Goal: Task Accomplishment & Management: Manage account settings

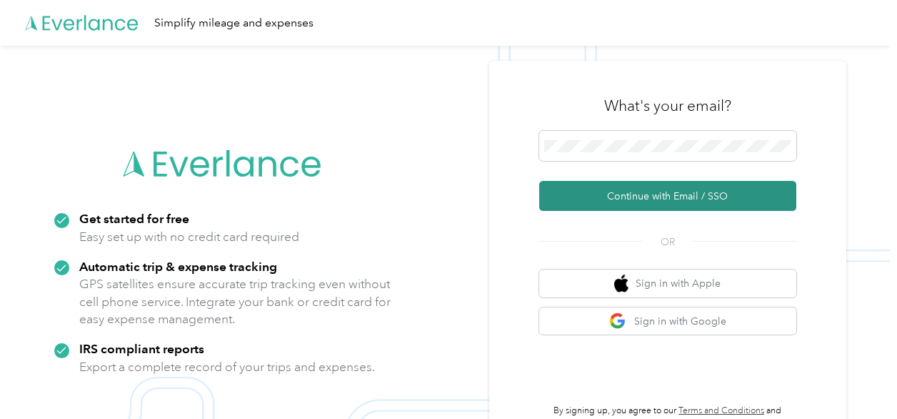
click at [644, 189] on button "Continue with Email / SSO" at bounding box center [667, 196] width 257 height 30
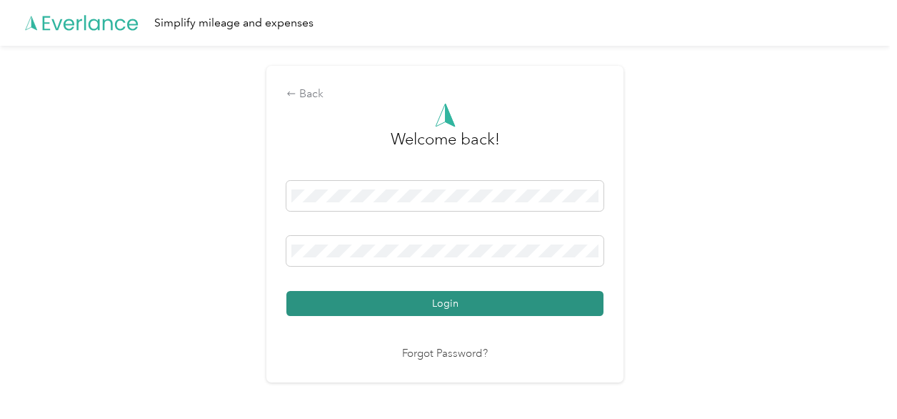
click at [440, 297] on button "Login" at bounding box center [444, 303] width 317 height 25
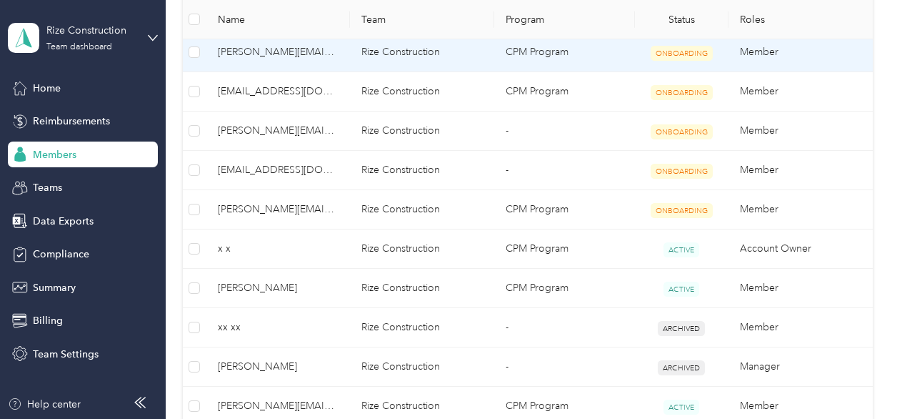
scroll to position [393, 0]
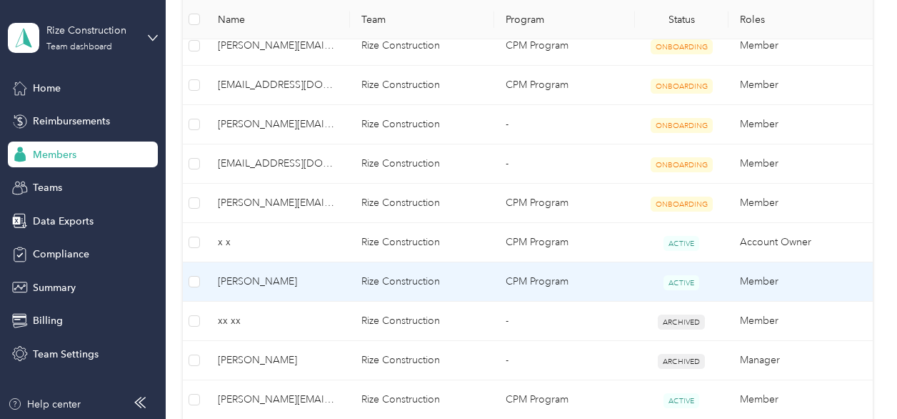
click at [242, 285] on span "Greg Bodie" at bounding box center [278, 282] width 121 height 16
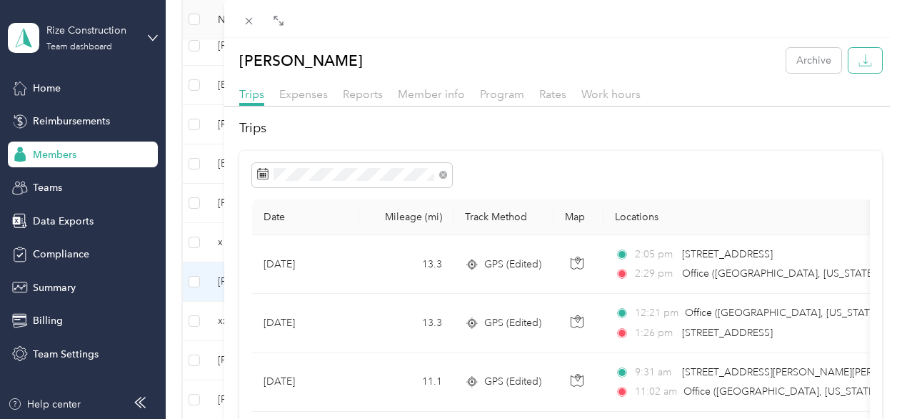
click at [858, 64] on icon "button" at bounding box center [865, 61] width 14 height 14
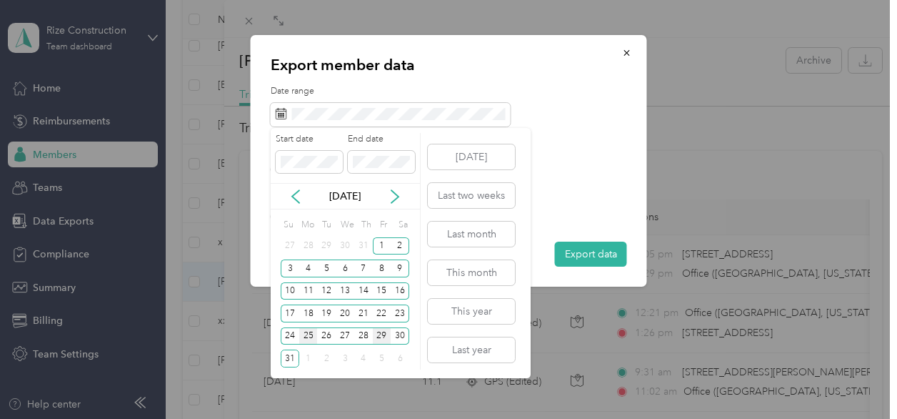
click at [306, 337] on div "25" at bounding box center [308, 336] width 19 height 18
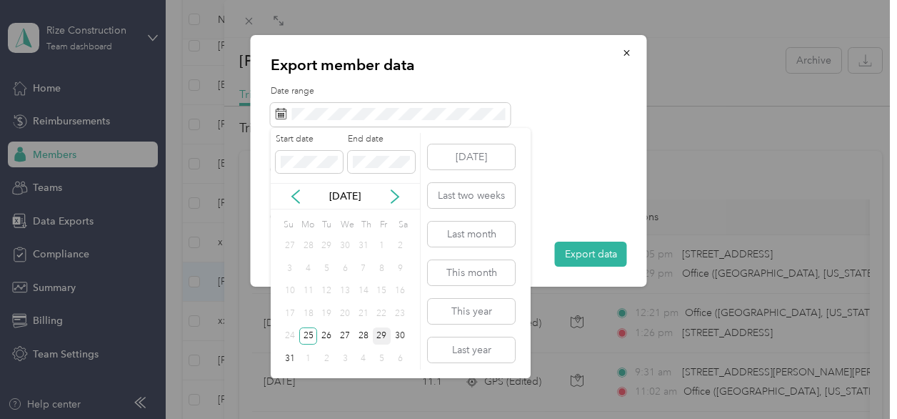
click at [380, 330] on div "29" at bounding box center [382, 336] width 19 height 18
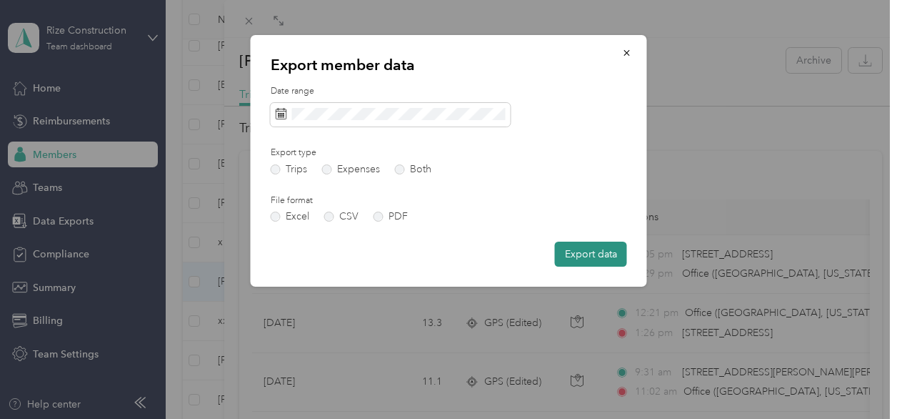
click at [599, 251] on button "Export data" at bounding box center [591, 253] width 72 height 25
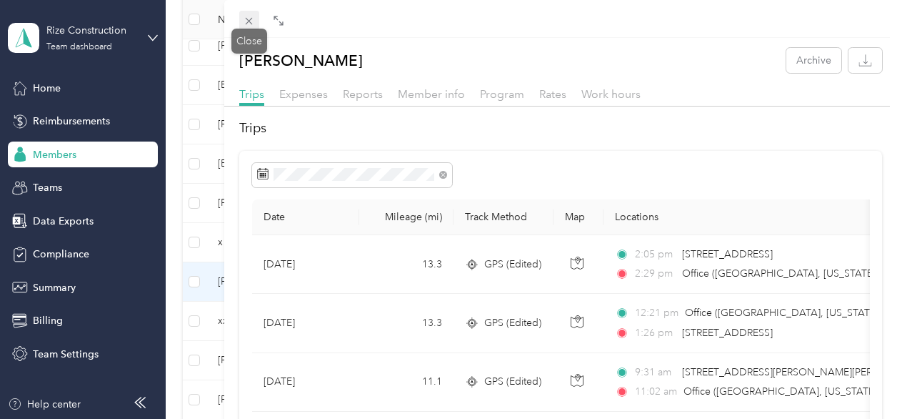
click at [245, 19] on icon at bounding box center [249, 21] width 12 height 12
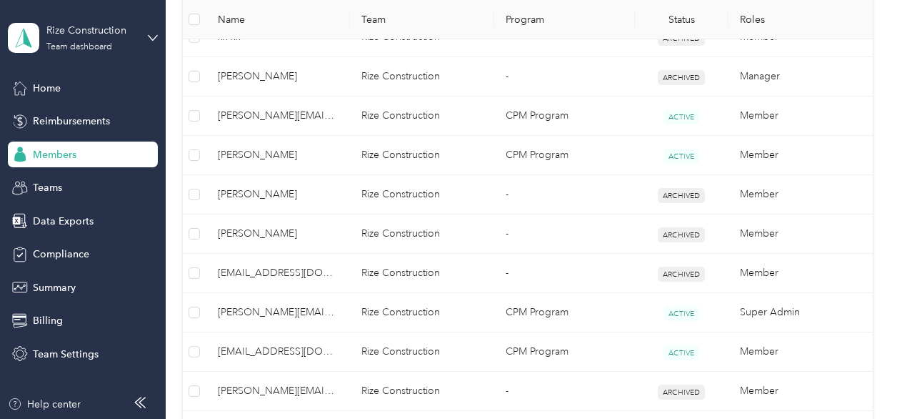
scroll to position [682, 0]
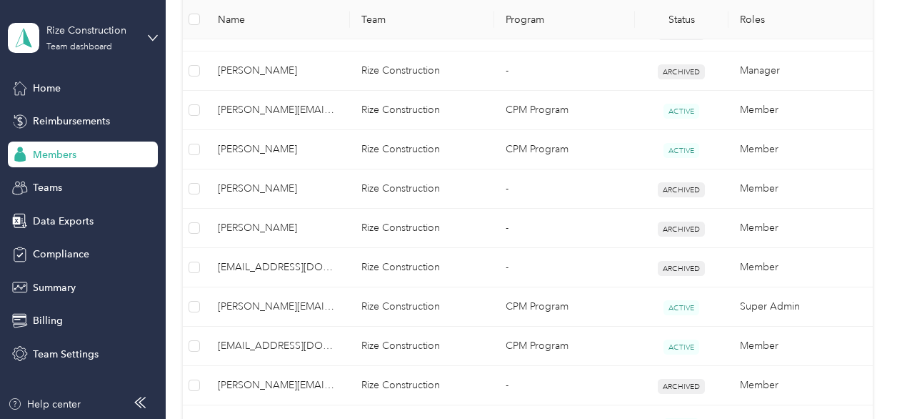
click at [239, 345] on span "awilliams@rizecon.com" at bounding box center [278, 346] width 121 height 16
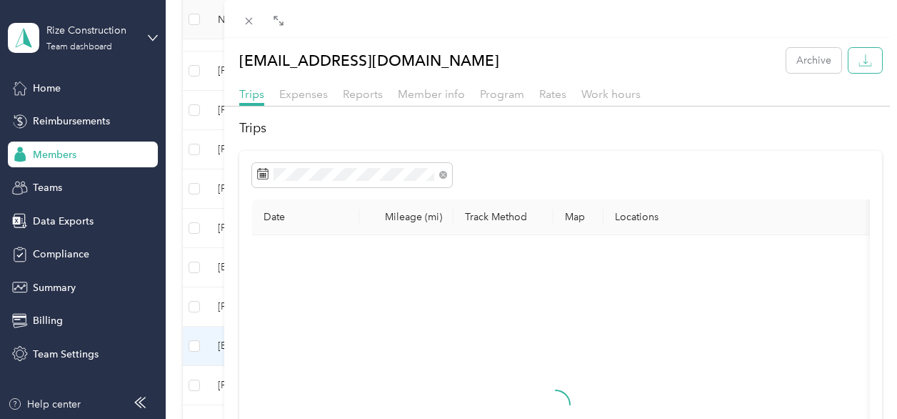
click at [861, 66] on icon "button" at bounding box center [865, 61] width 14 height 14
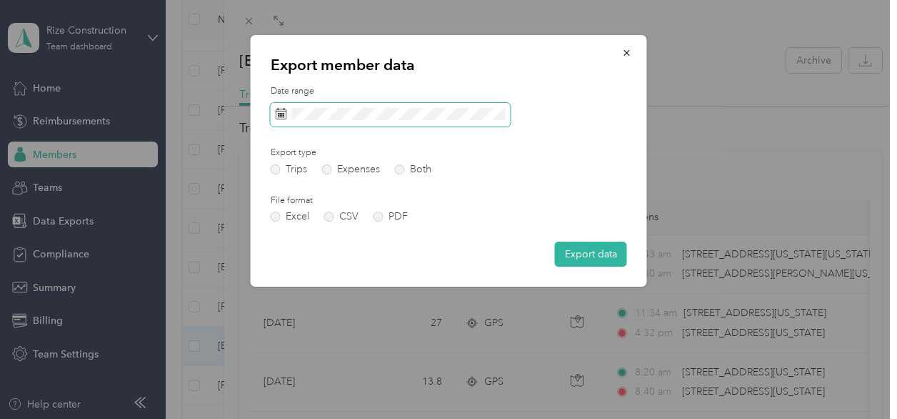
click at [369, 121] on span at bounding box center [391, 115] width 240 height 24
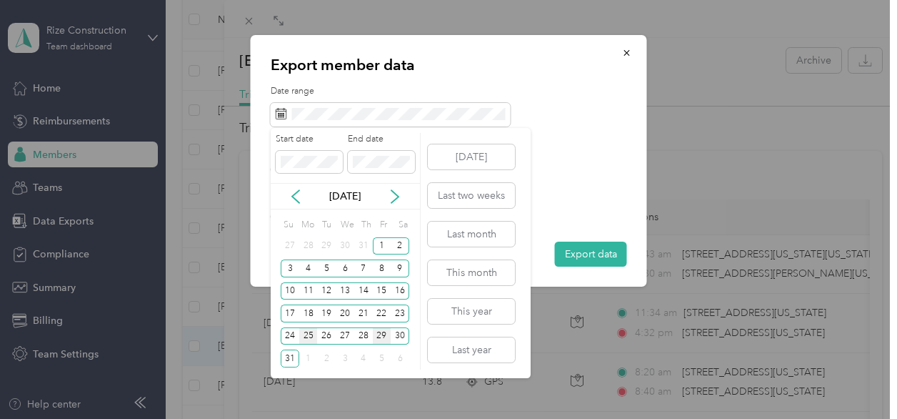
click at [307, 330] on div "25" at bounding box center [308, 336] width 19 height 18
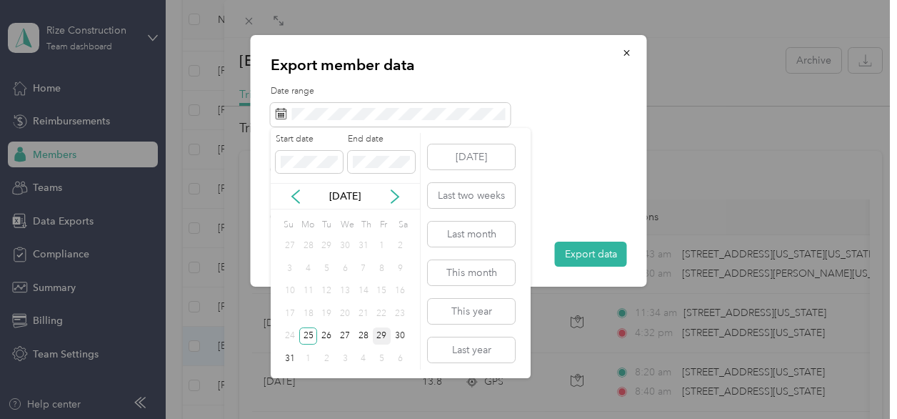
click at [376, 334] on div "29" at bounding box center [382, 336] width 19 height 18
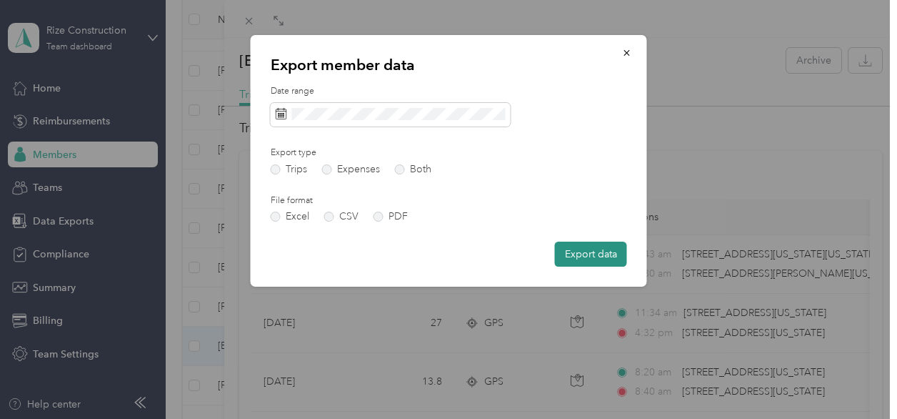
click at [561, 256] on button "Export data" at bounding box center [591, 253] width 72 height 25
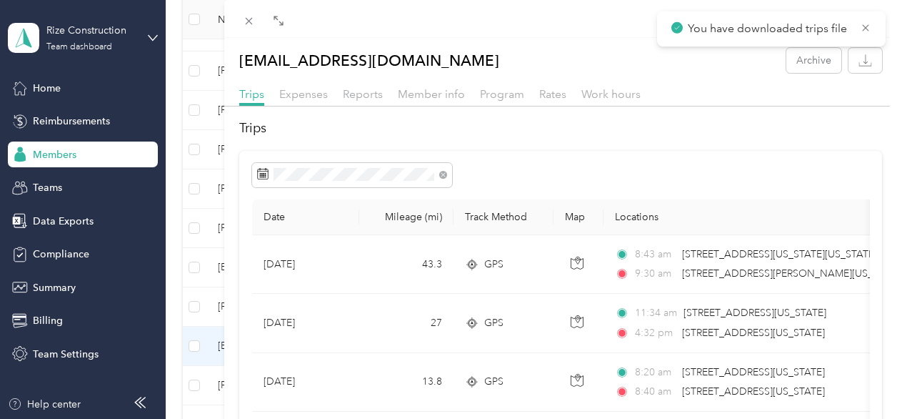
click at [251, 26] on icon at bounding box center [249, 21] width 12 height 12
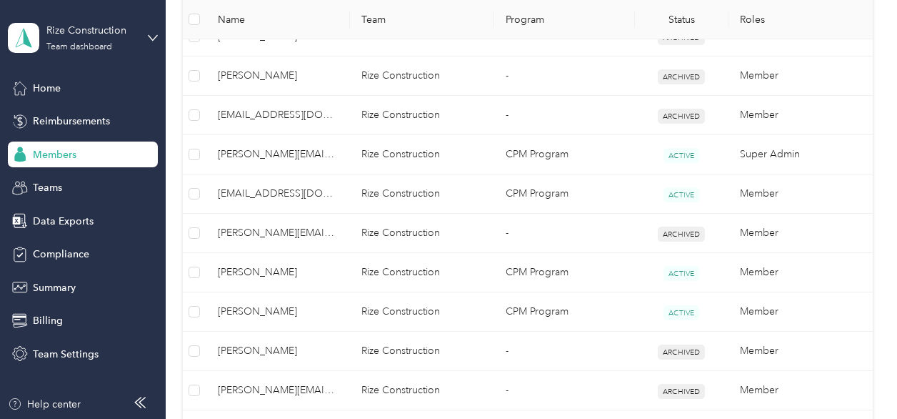
scroll to position [836, 0]
click at [243, 269] on span "Matt Gruber" at bounding box center [278, 271] width 121 height 16
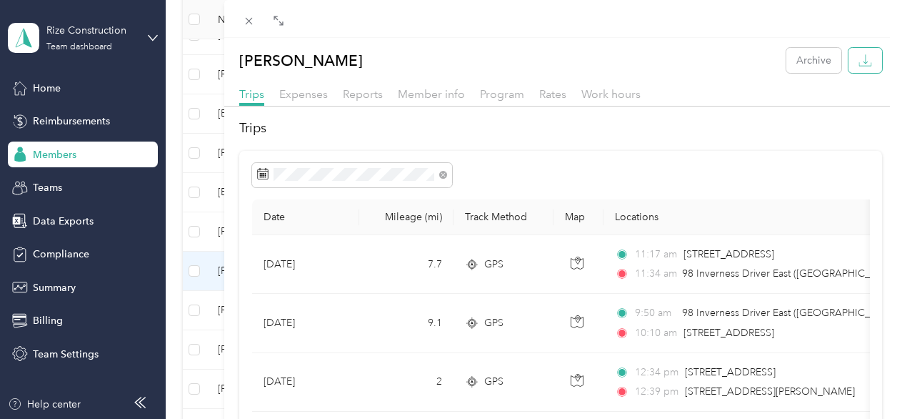
click at [849, 62] on button "button" at bounding box center [866, 60] width 34 height 25
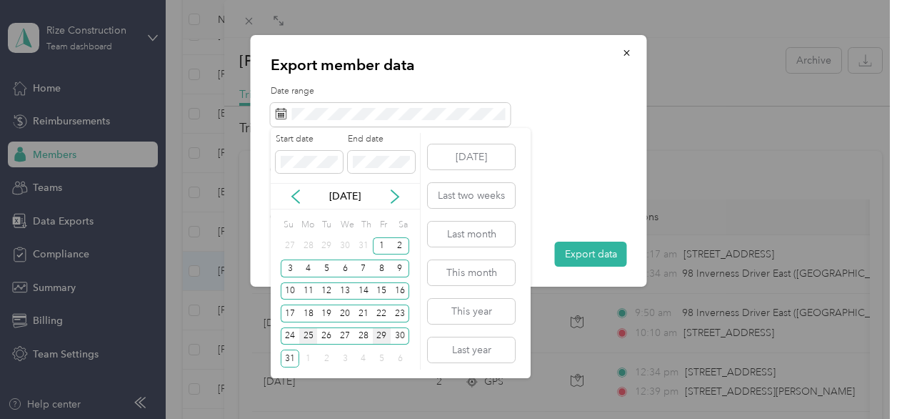
click at [309, 336] on div "25" at bounding box center [308, 336] width 19 height 18
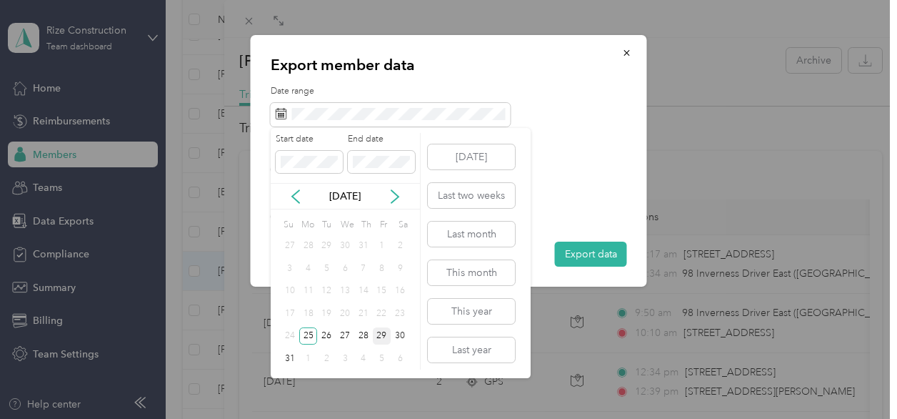
click at [380, 332] on div "29" at bounding box center [382, 336] width 19 height 18
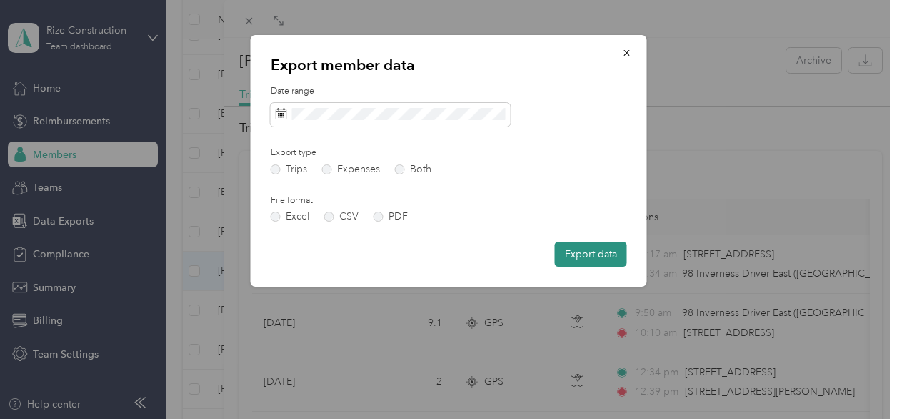
click at [595, 260] on button "Export data" at bounding box center [591, 253] width 72 height 25
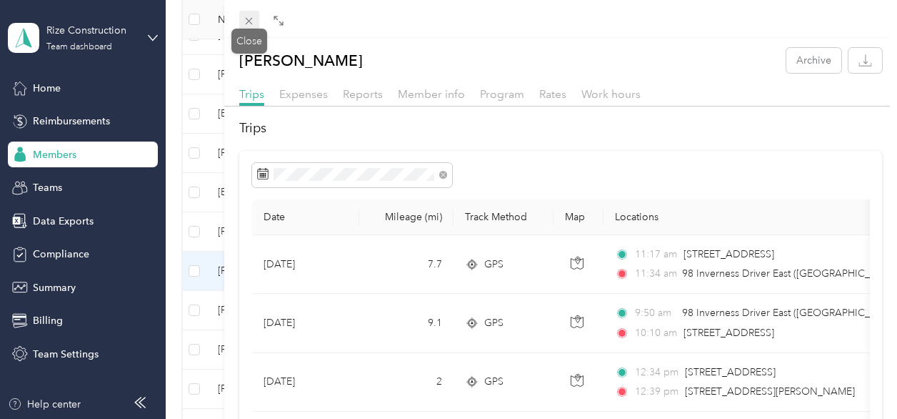
click at [247, 18] on icon at bounding box center [249, 21] width 12 height 12
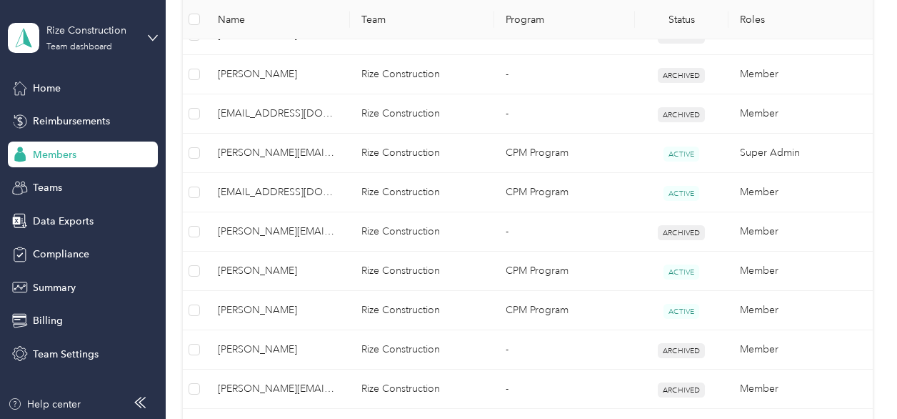
click at [243, 303] on span "Matt Littlefield" at bounding box center [278, 310] width 121 height 16
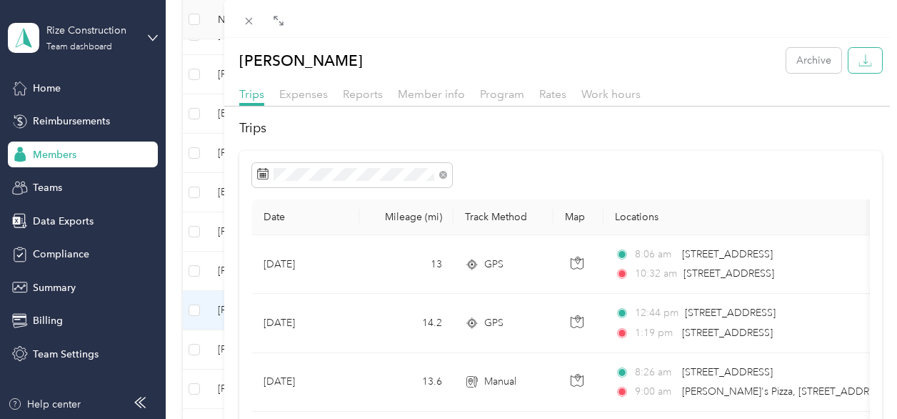
click at [849, 66] on button "button" at bounding box center [866, 60] width 34 height 25
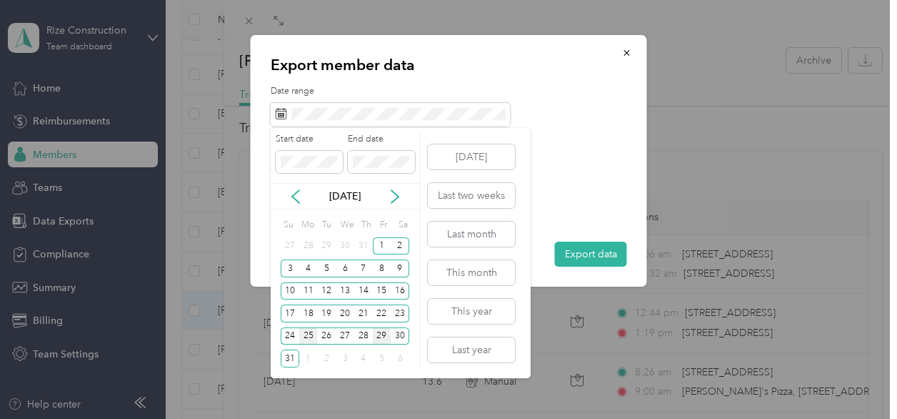
click at [307, 334] on div "25" at bounding box center [308, 336] width 19 height 18
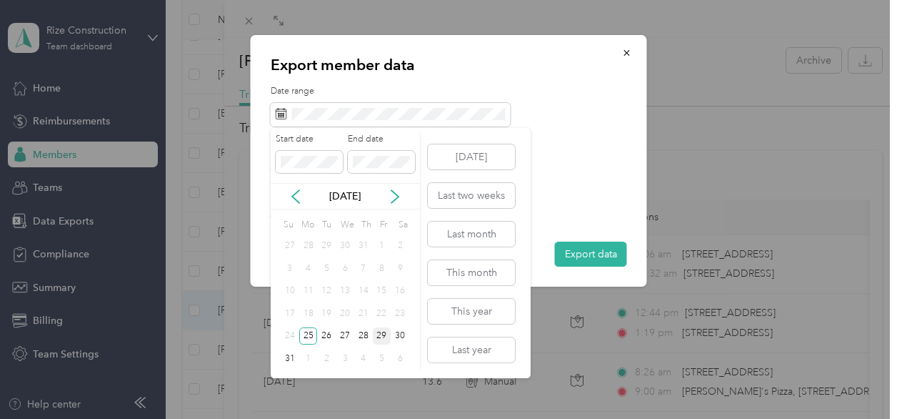
click at [384, 332] on div "29" at bounding box center [382, 336] width 19 height 18
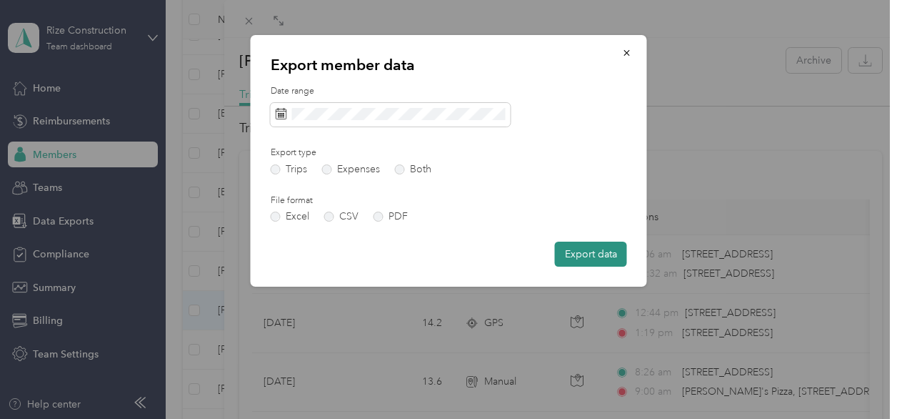
click at [574, 254] on button "Export data" at bounding box center [591, 253] width 72 height 25
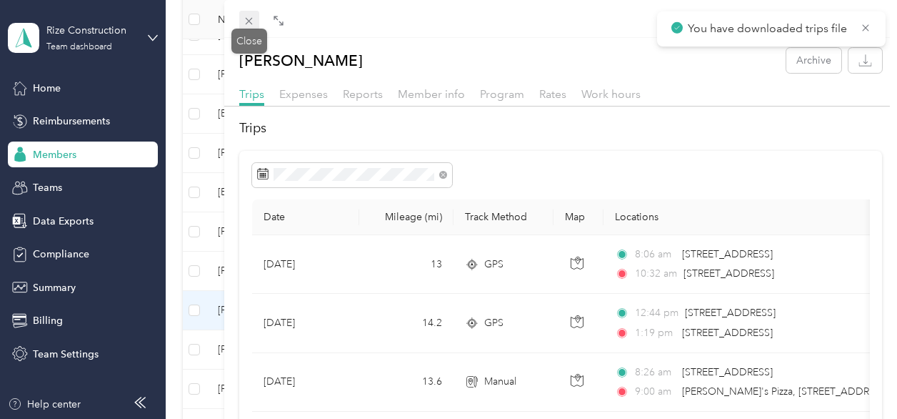
click at [253, 24] on icon at bounding box center [249, 21] width 12 height 12
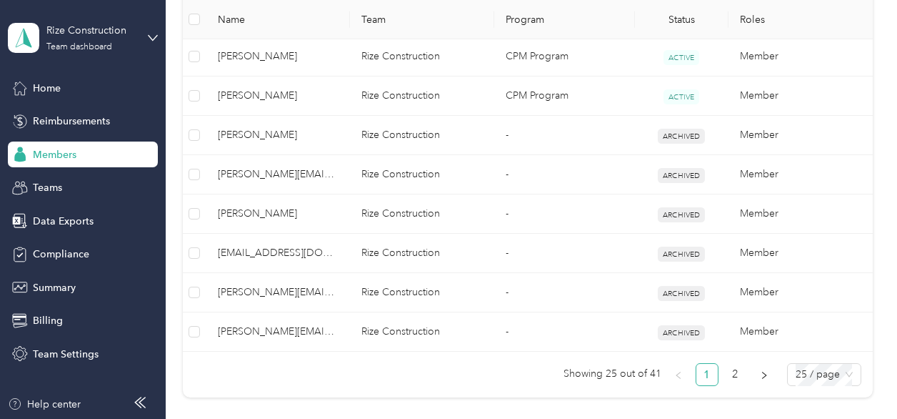
scroll to position [1053, 0]
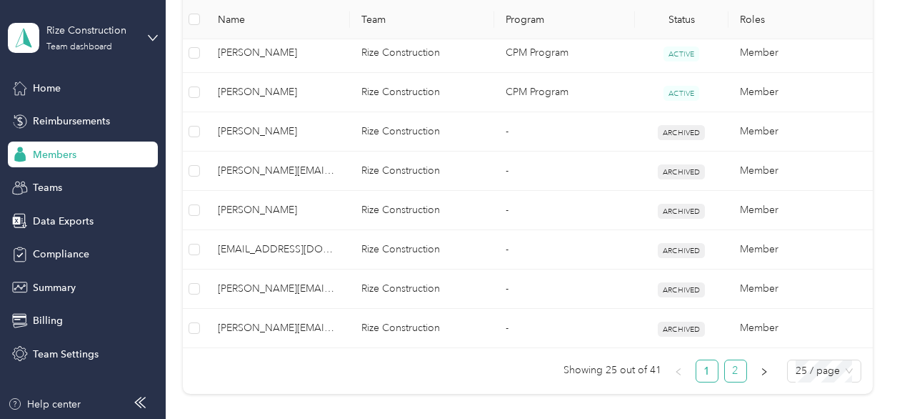
click at [730, 376] on link "2" at bounding box center [735, 370] width 21 height 21
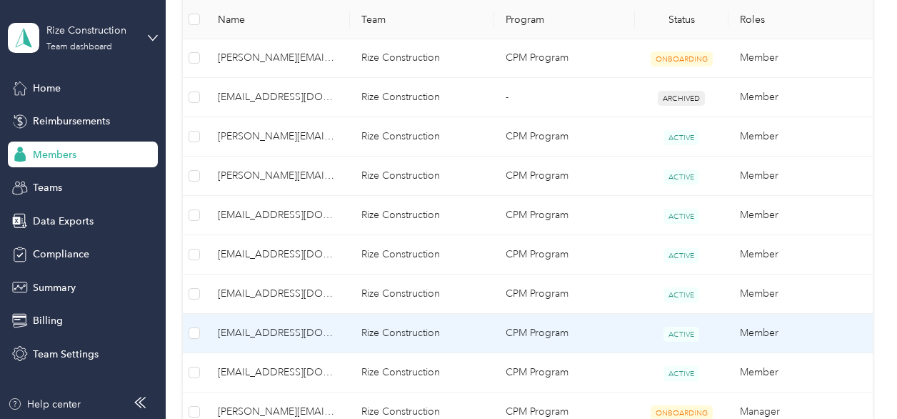
scroll to position [582, 0]
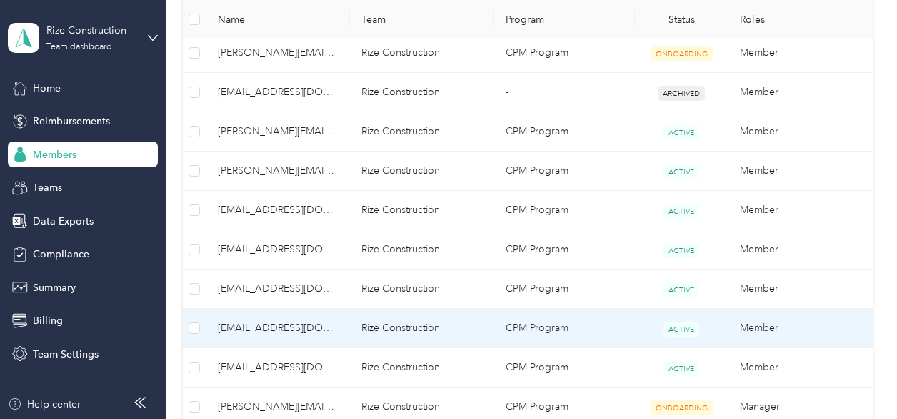
click at [271, 254] on span "noah@rizecon.com" at bounding box center [278, 249] width 121 height 16
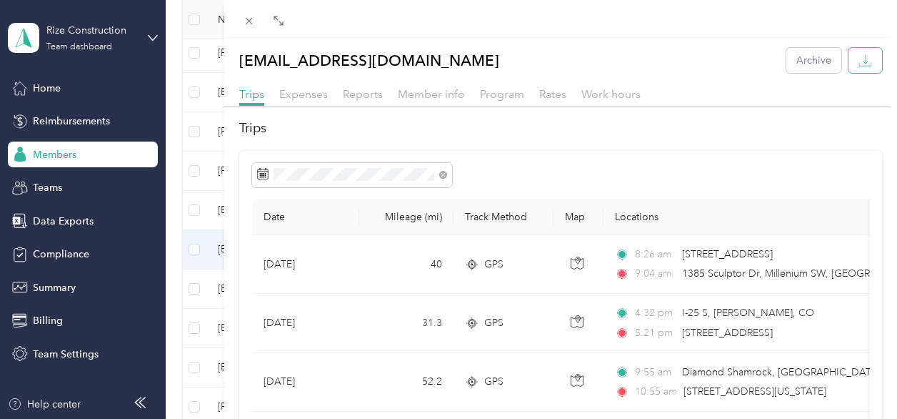
click at [858, 63] on icon "button" at bounding box center [865, 61] width 14 height 14
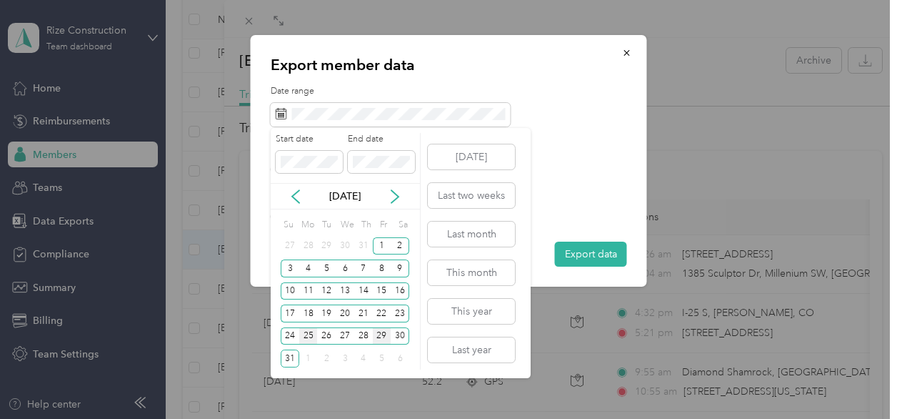
click at [308, 334] on div "25" at bounding box center [308, 336] width 19 height 18
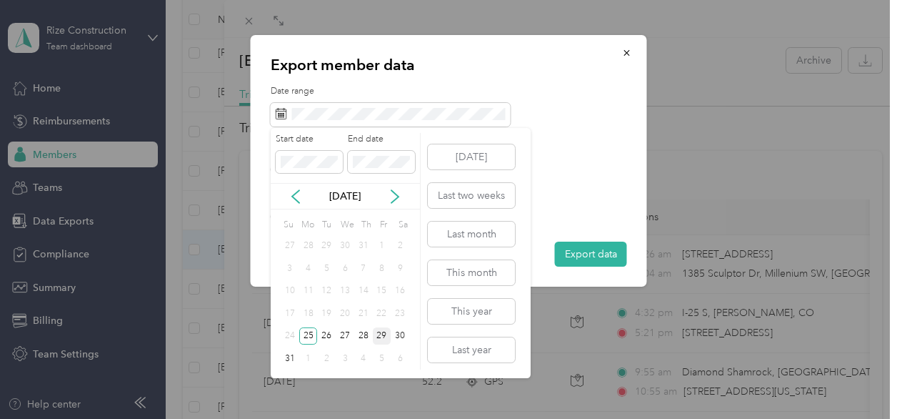
click at [383, 334] on div "29" at bounding box center [382, 336] width 19 height 18
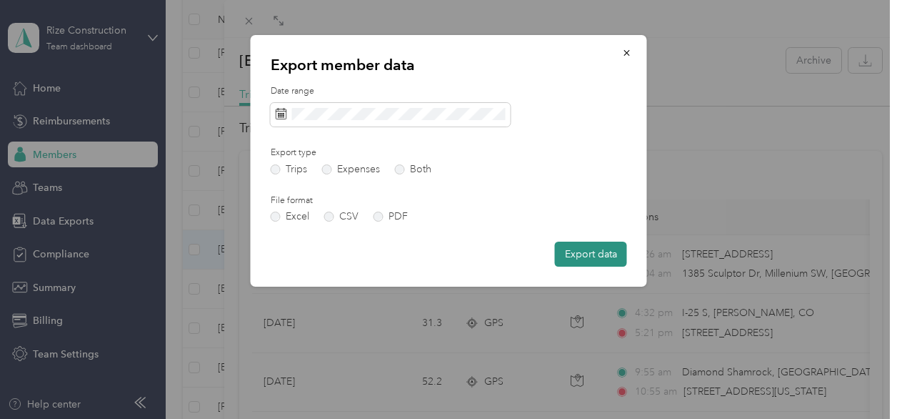
click at [589, 255] on button "Export data" at bounding box center [591, 253] width 72 height 25
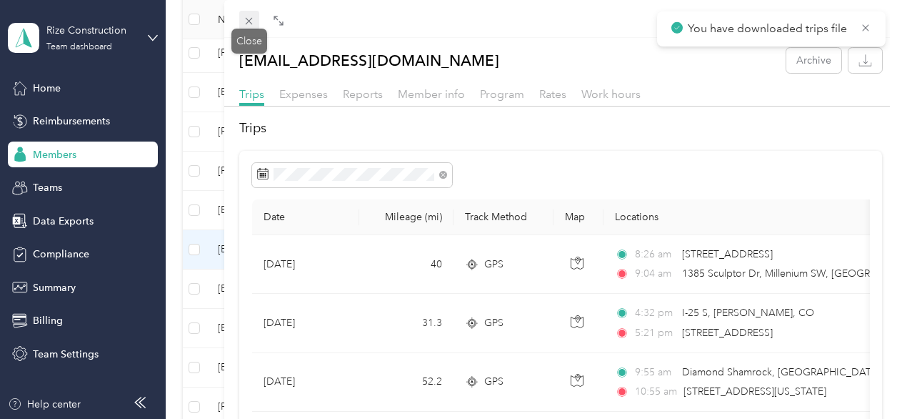
click at [251, 16] on icon at bounding box center [249, 21] width 12 height 12
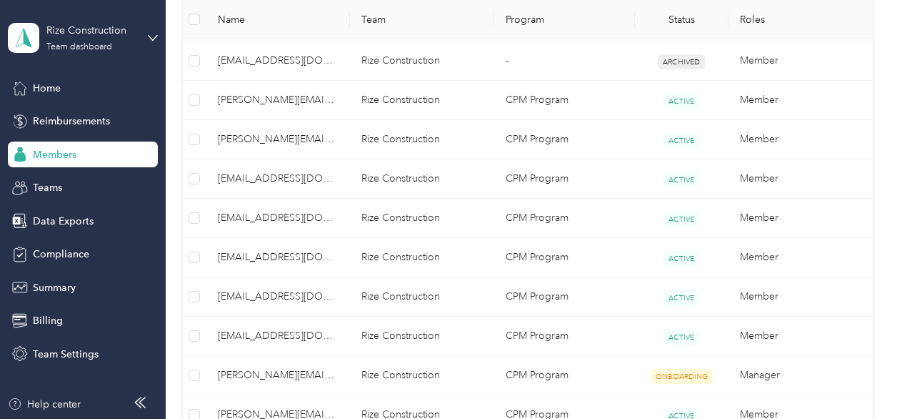
scroll to position [623, 0]
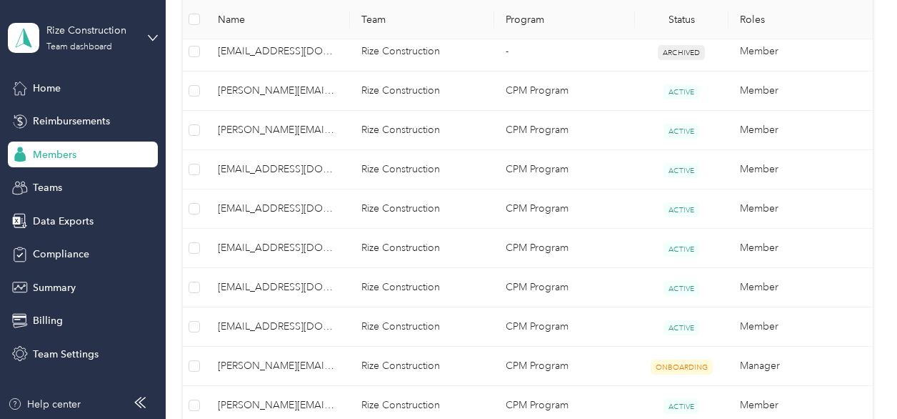
click at [274, 291] on span "mahdi@rizecon.com" at bounding box center [278, 287] width 121 height 16
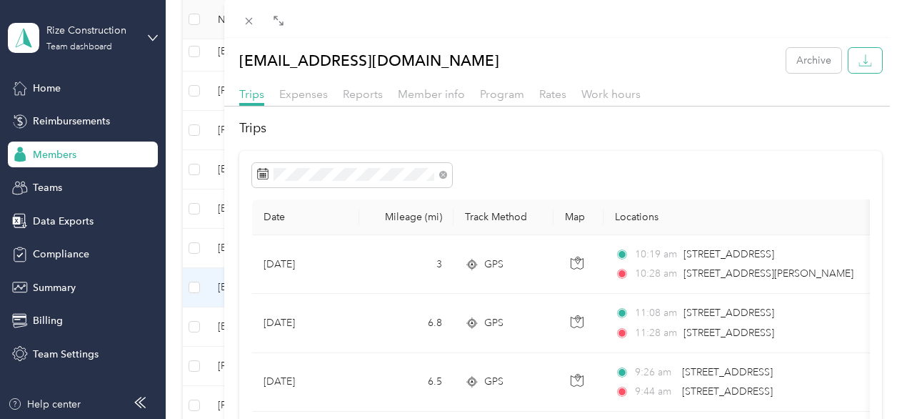
click at [858, 57] on icon "button" at bounding box center [865, 61] width 14 height 14
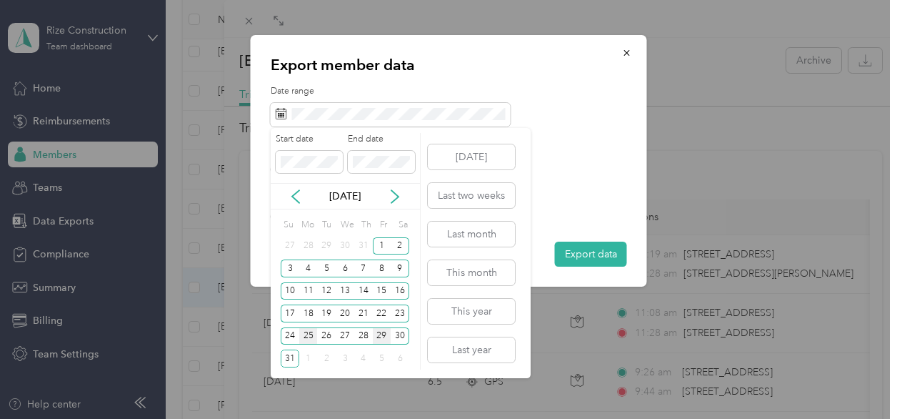
click at [306, 335] on div "25" at bounding box center [308, 336] width 19 height 18
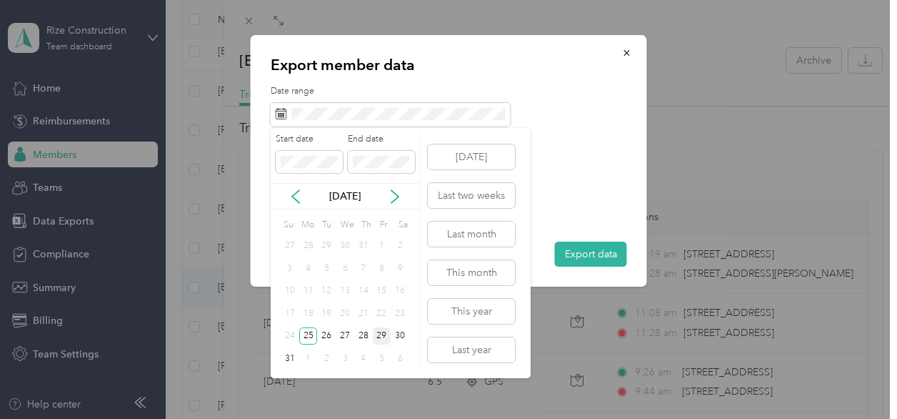
click at [377, 334] on div "29" at bounding box center [382, 336] width 19 height 18
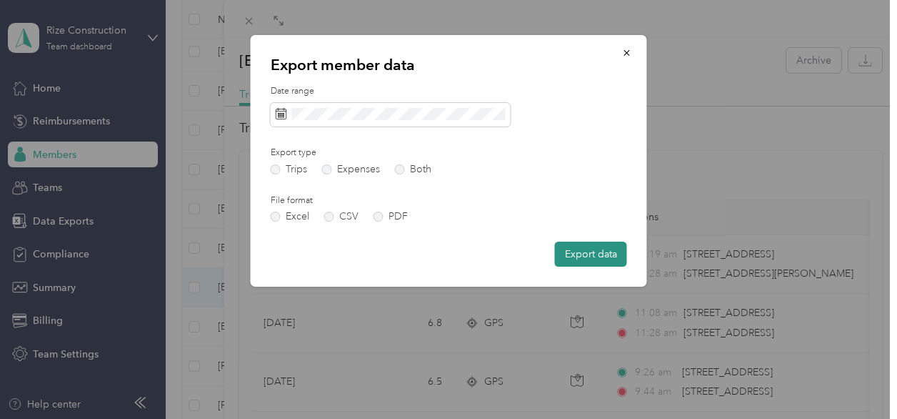
click at [596, 248] on button "Export data" at bounding box center [591, 253] width 72 height 25
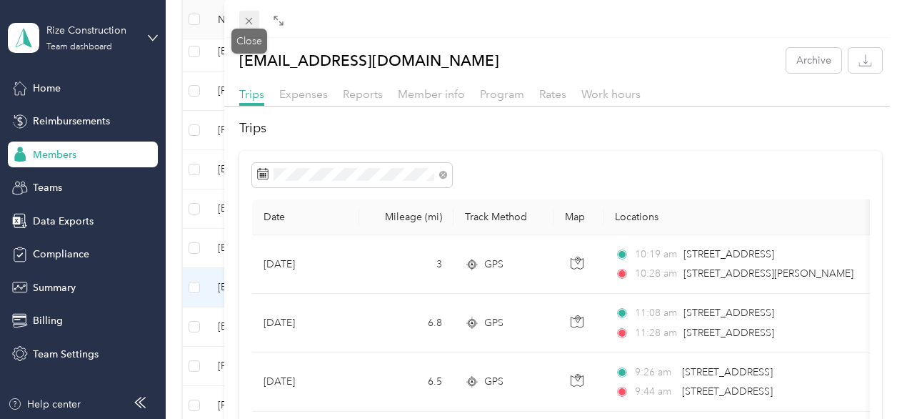
click at [245, 17] on icon at bounding box center [249, 21] width 12 height 12
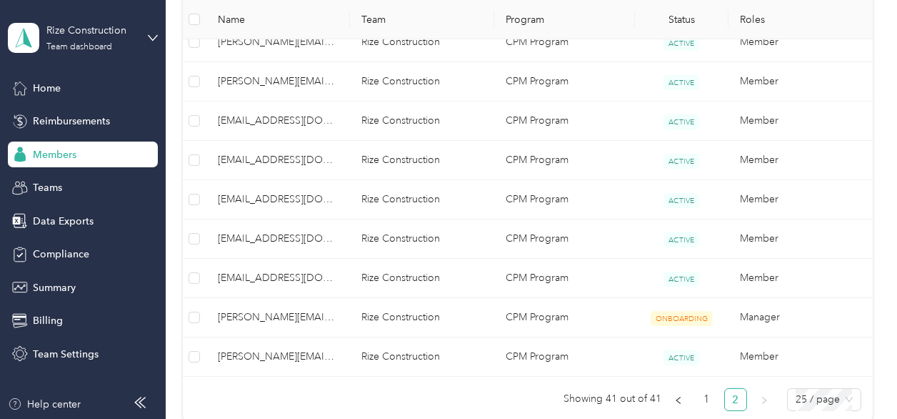
scroll to position [672, 0]
click at [256, 313] on span "terri@rizecon.com" at bounding box center [278, 317] width 121 height 16
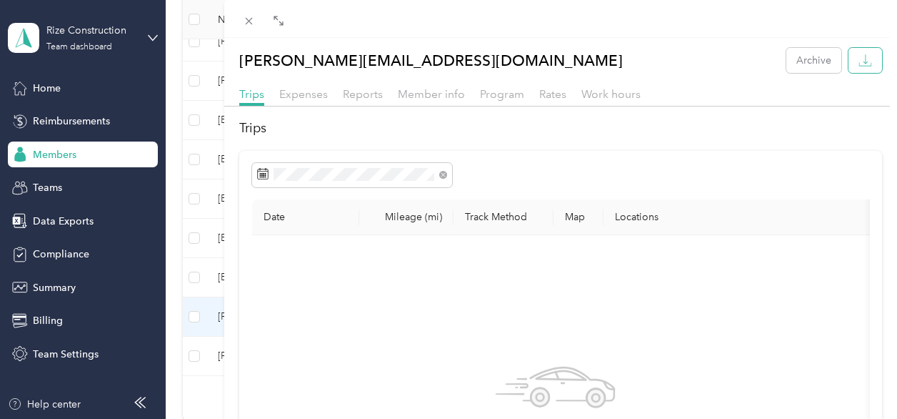
click at [858, 60] on icon "button" at bounding box center [865, 61] width 14 height 14
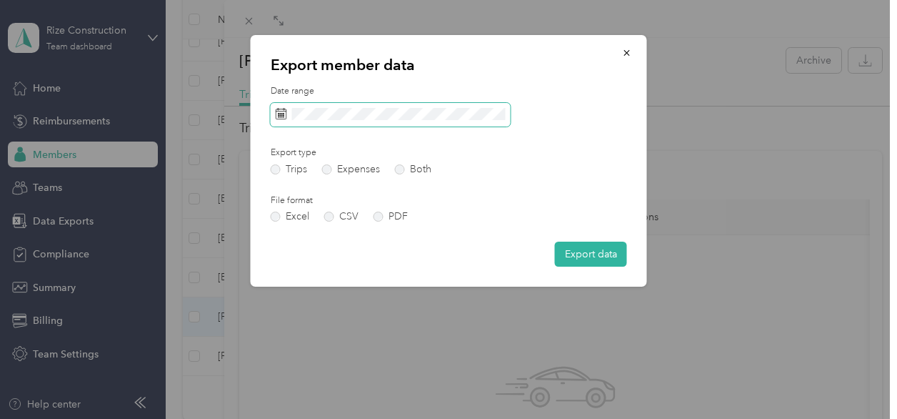
click at [409, 106] on span at bounding box center [391, 115] width 240 height 24
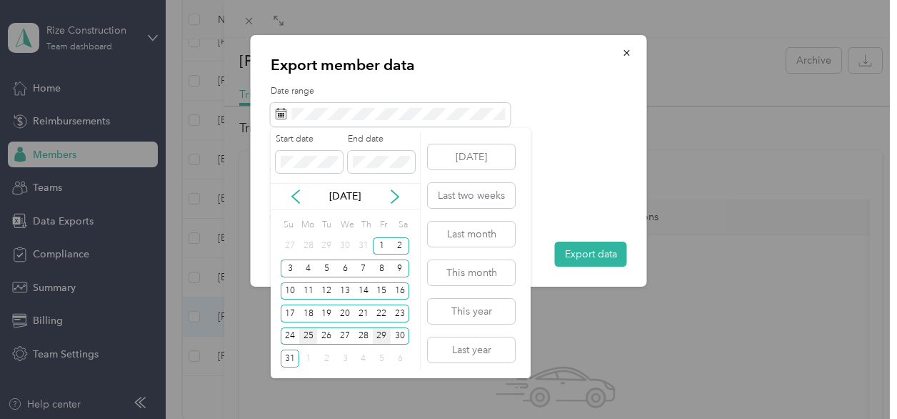
click at [301, 334] on div "25" at bounding box center [308, 336] width 19 height 18
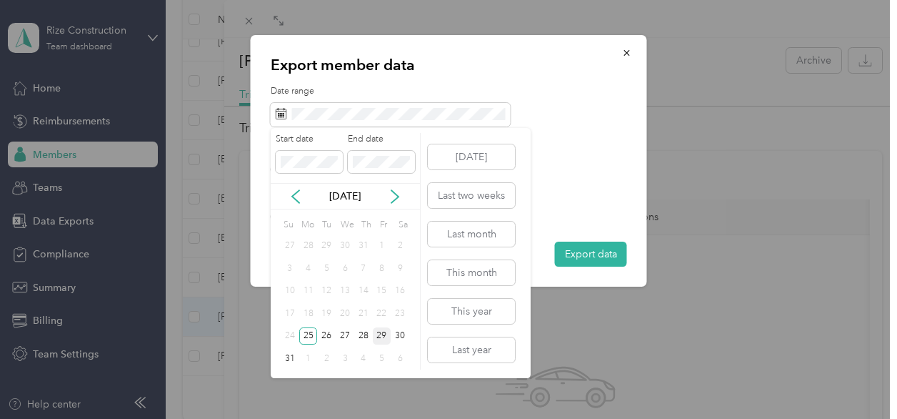
click at [376, 330] on div "29" at bounding box center [382, 336] width 19 height 18
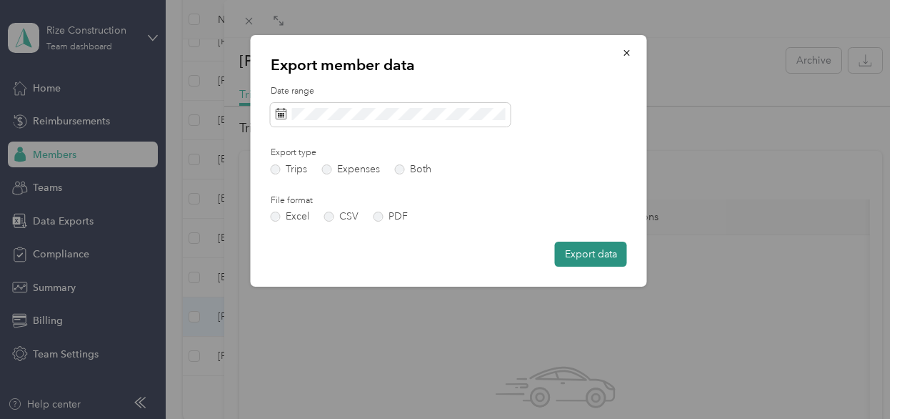
click at [569, 246] on button "Export data" at bounding box center [591, 253] width 72 height 25
